Goal: Task Accomplishment & Management: Manage account settings

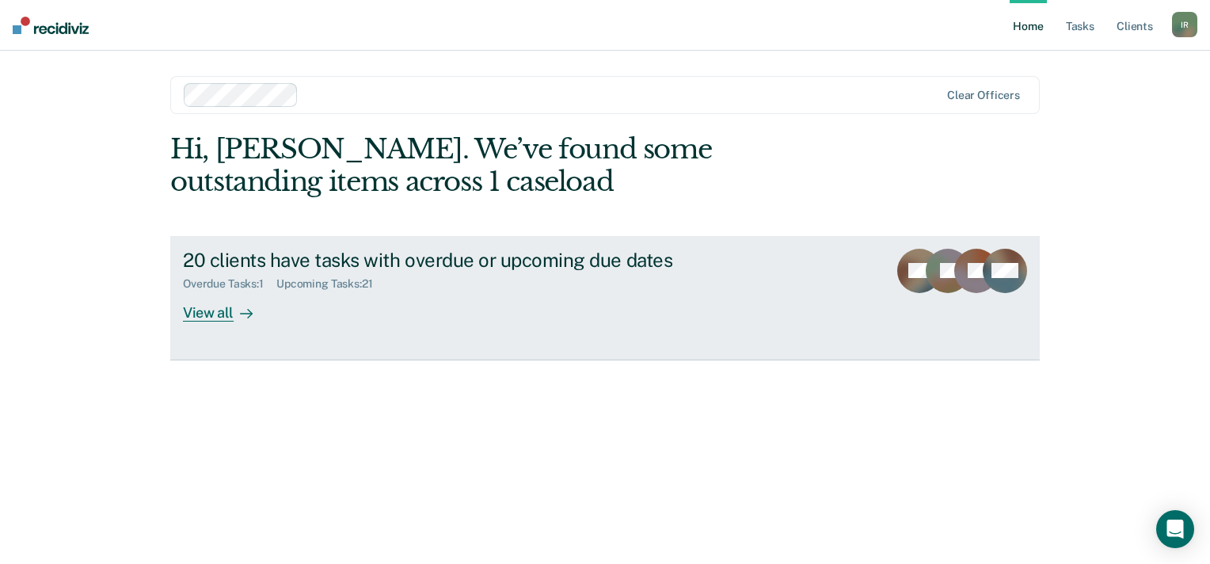
click at [212, 306] on div "View all" at bounding box center [227, 306] width 89 height 31
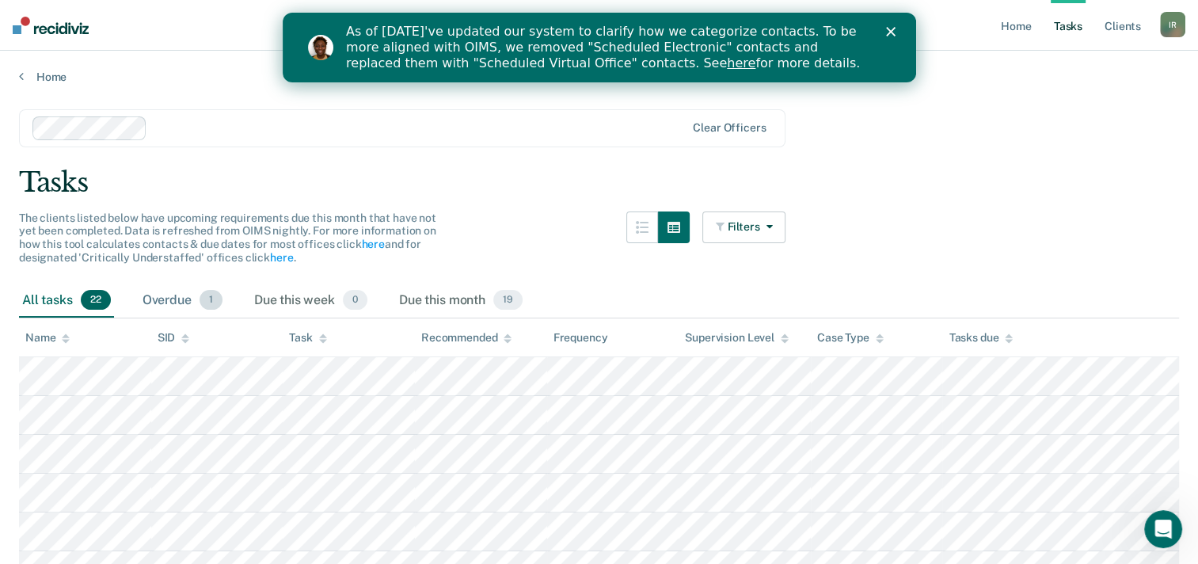
click at [177, 297] on div "Overdue 1" at bounding box center [182, 300] width 86 height 35
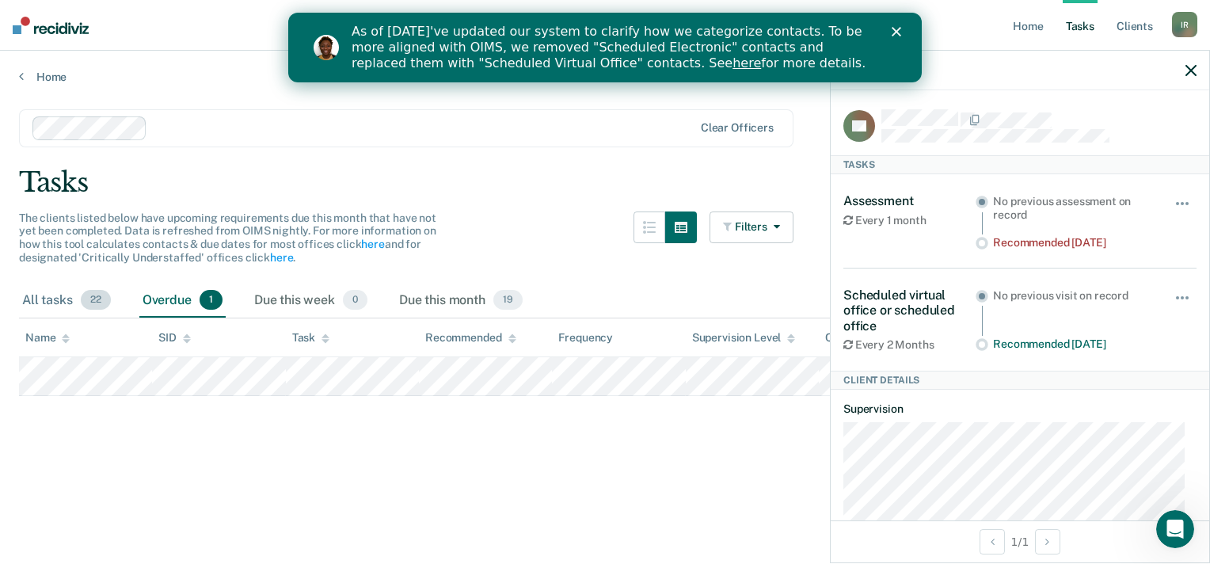
click at [52, 302] on div "All tasks 22" at bounding box center [66, 300] width 95 height 35
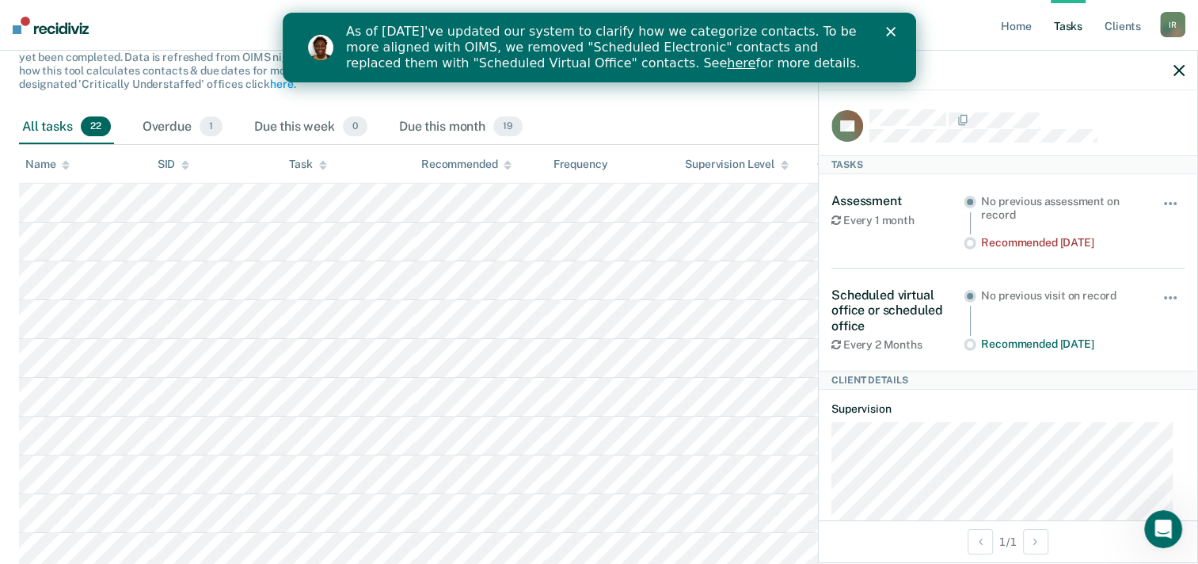
scroll to position [238, 0]
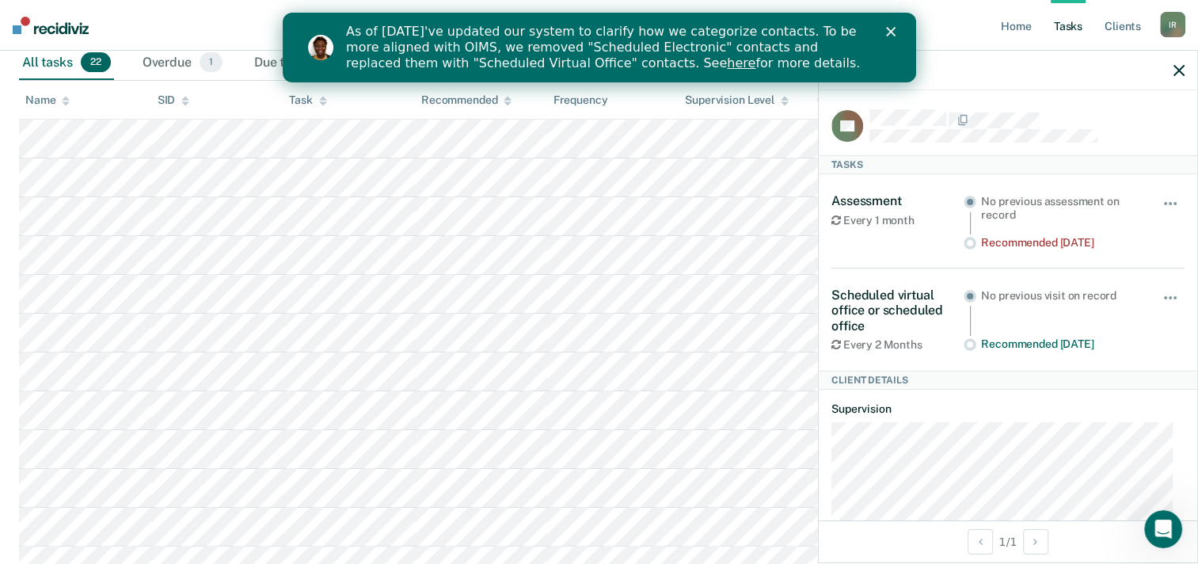
click at [1181, 74] on icon "button" at bounding box center [1178, 70] width 11 height 11
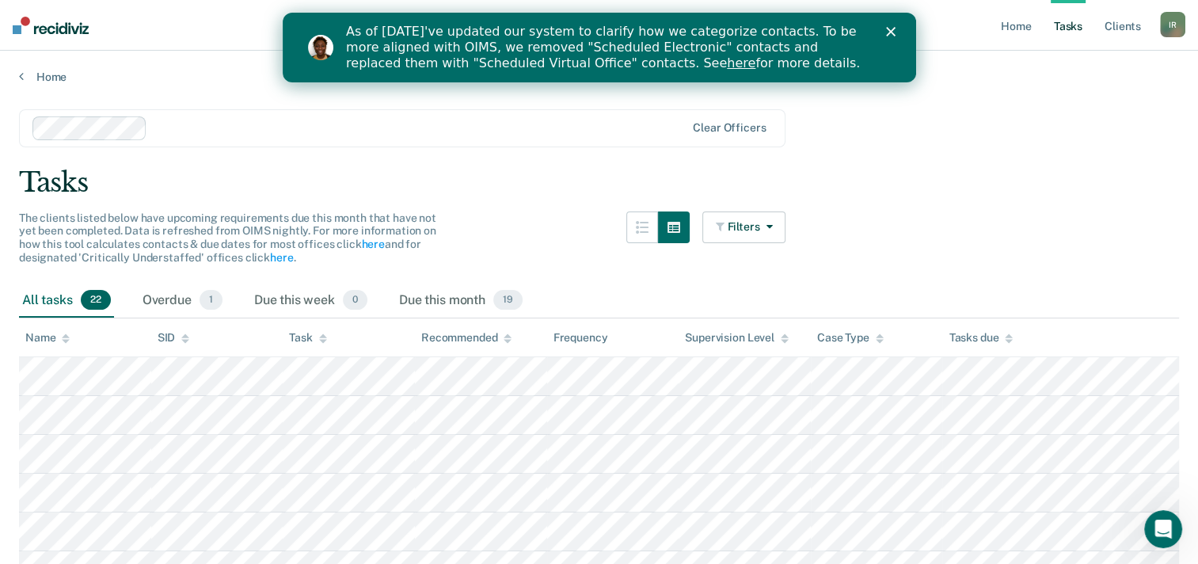
scroll to position [0, 0]
click at [895, 32] on div "Close" at bounding box center [893, 32] width 16 height 10
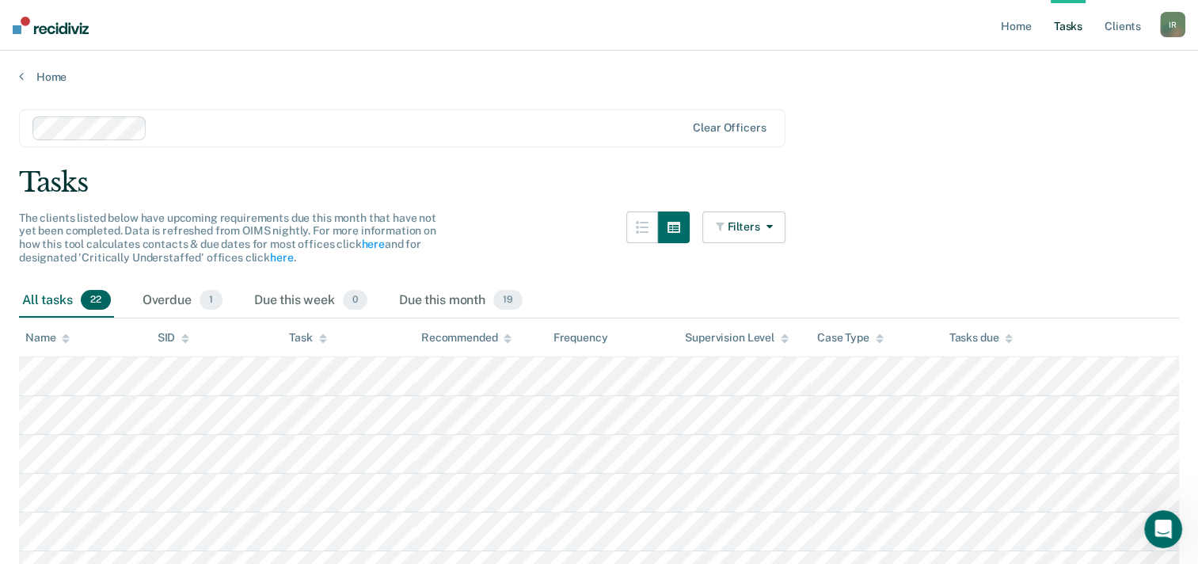
click at [1134, 172] on div "Tasks" at bounding box center [599, 182] width 1160 height 32
click at [53, 79] on link "Home" at bounding box center [599, 77] width 1160 height 14
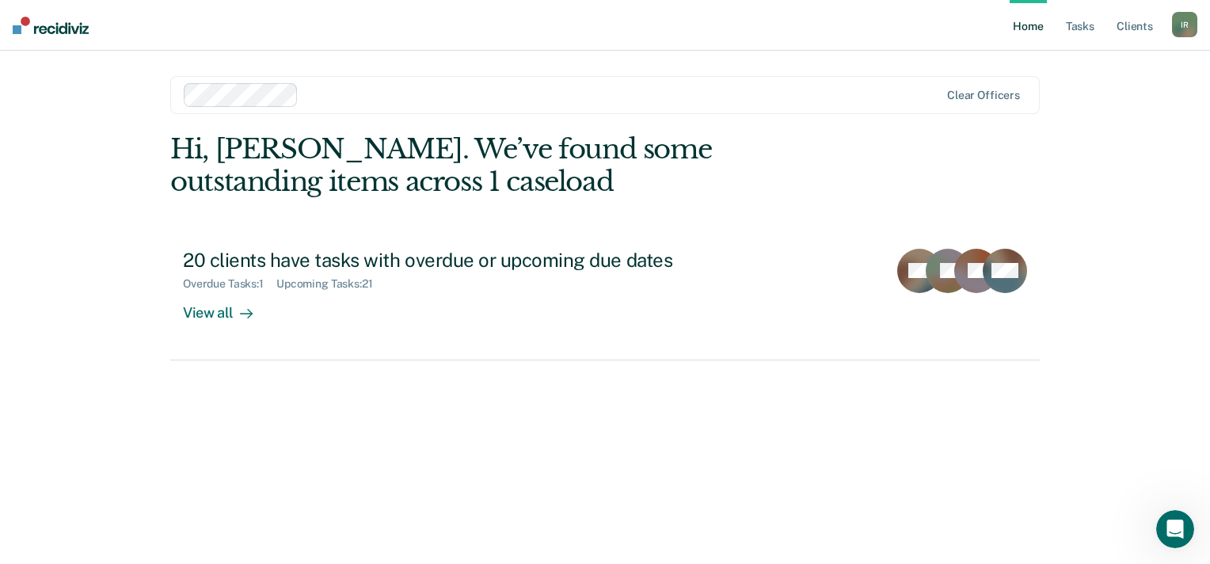
click at [1178, 27] on div "I R" at bounding box center [1184, 24] width 25 height 25
click at [1077, 108] on link "Log Out" at bounding box center [1120, 103] width 127 height 13
